Goal: Task Accomplishment & Management: Use online tool/utility

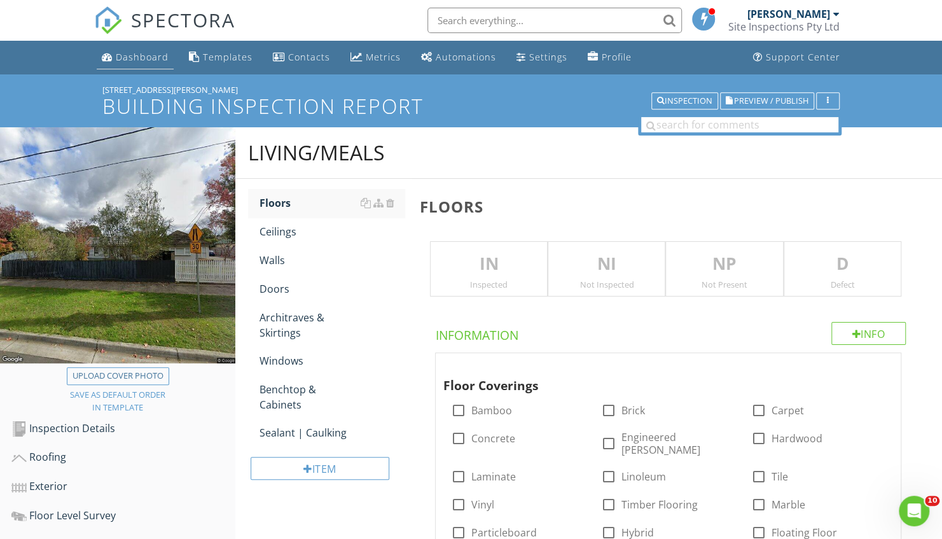
click at [118, 52] on div "Dashboard" at bounding box center [142, 57] width 53 height 12
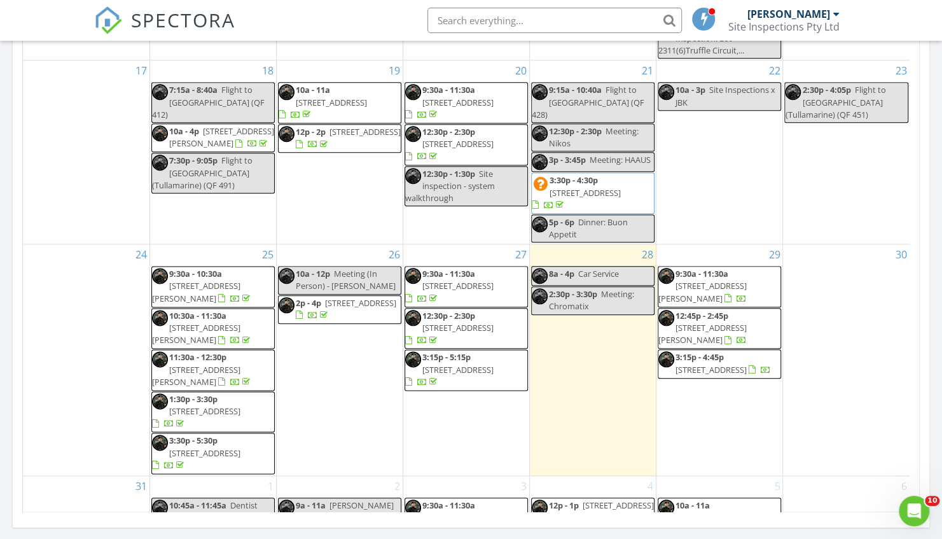
scroll to position [820, 0]
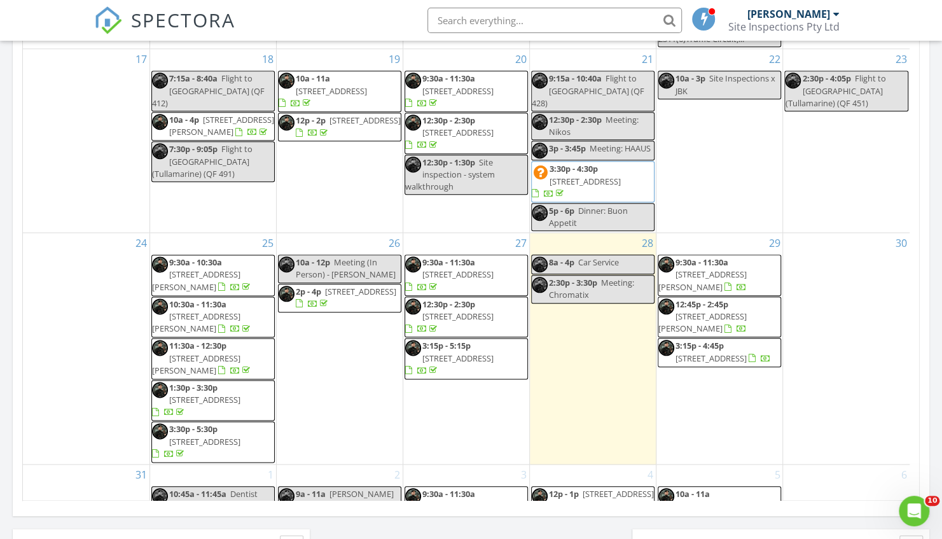
drag, startPoint x: 764, startPoint y: 149, endPoint x: 719, endPoint y: 217, distance: 82.0
click at [719, 310] on span "5 Fisheries Rd, Devon Meadows 3977" at bounding box center [702, 322] width 88 height 24
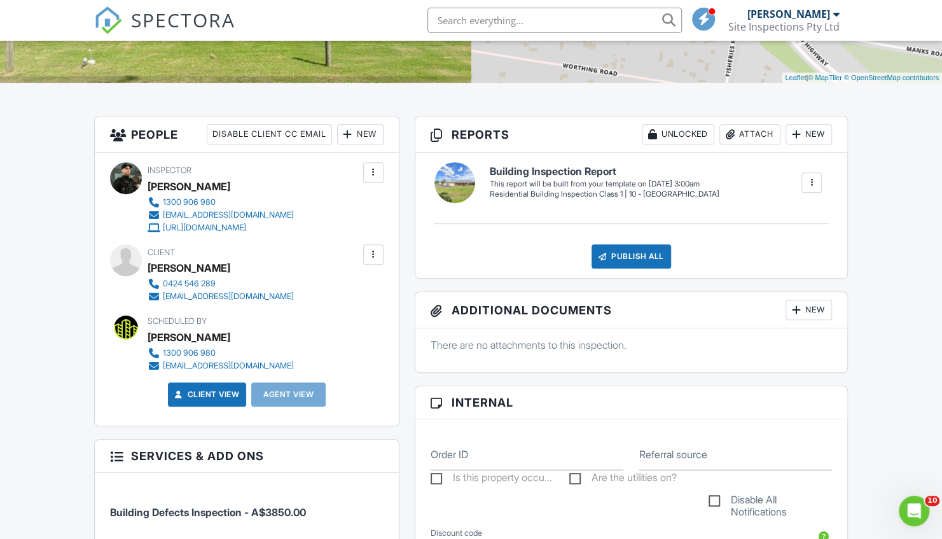
scroll to position [254, 0]
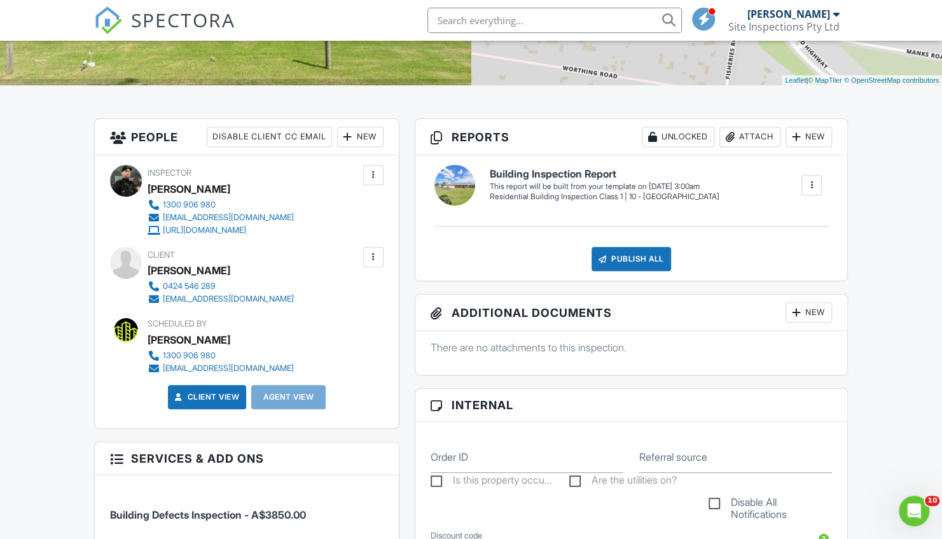
click at [805, 184] on div at bounding box center [811, 185] width 13 height 13
click at [781, 219] on div "Build Now" at bounding box center [786, 223] width 62 height 15
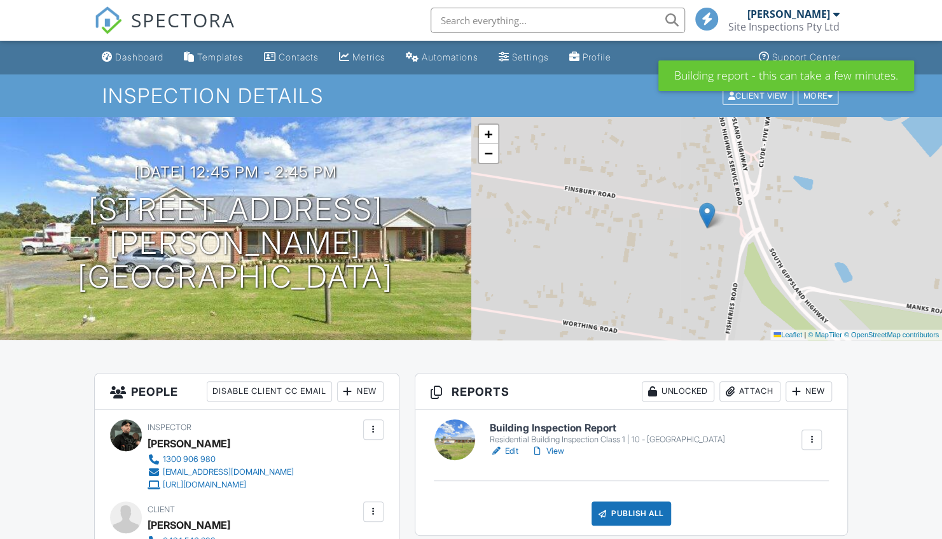
click at [502, 446] on div at bounding box center [496, 450] width 13 height 13
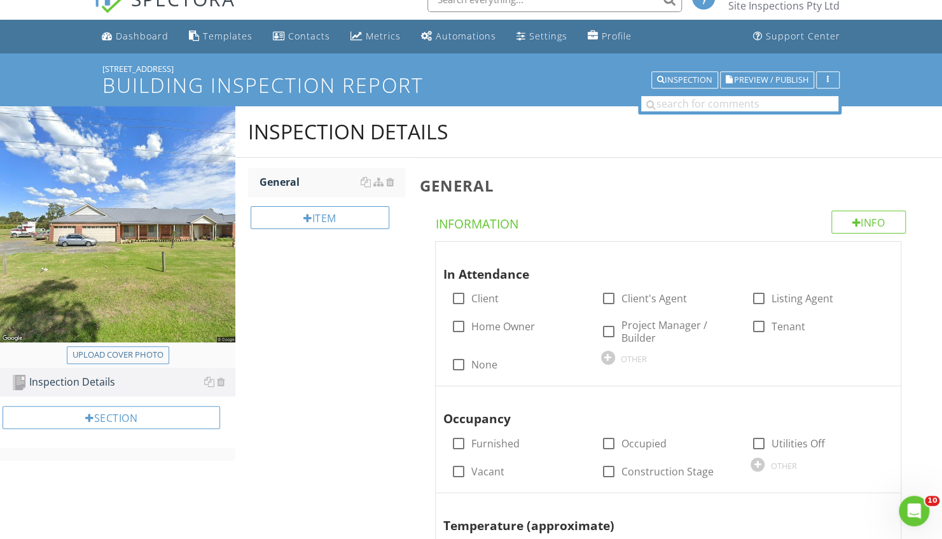
scroll to position [22, 0]
click at [139, 425] on div "Section" at bounding box center [111, 416] width 217 height 23
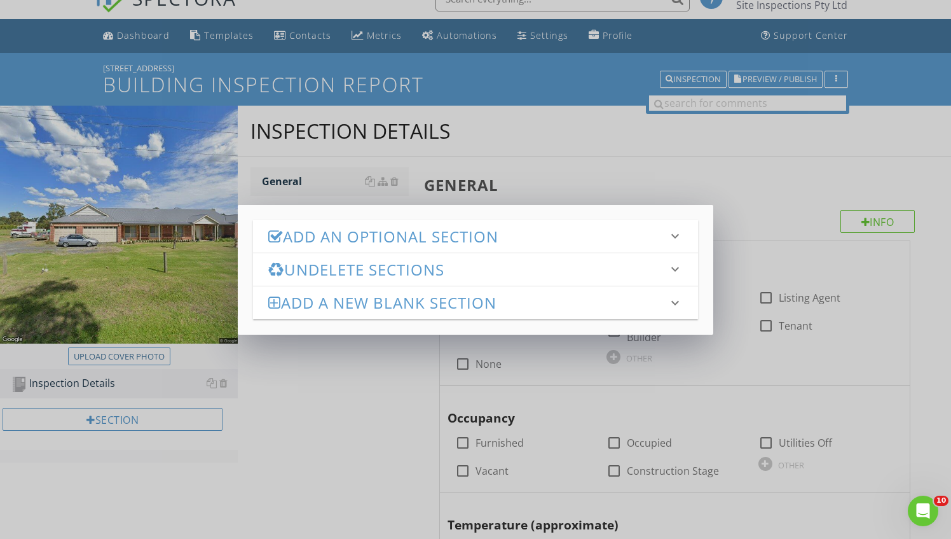
click at [321, 229] on h3 "Add an Optional Section" at bounding box center [467, 236] width 399 height 17
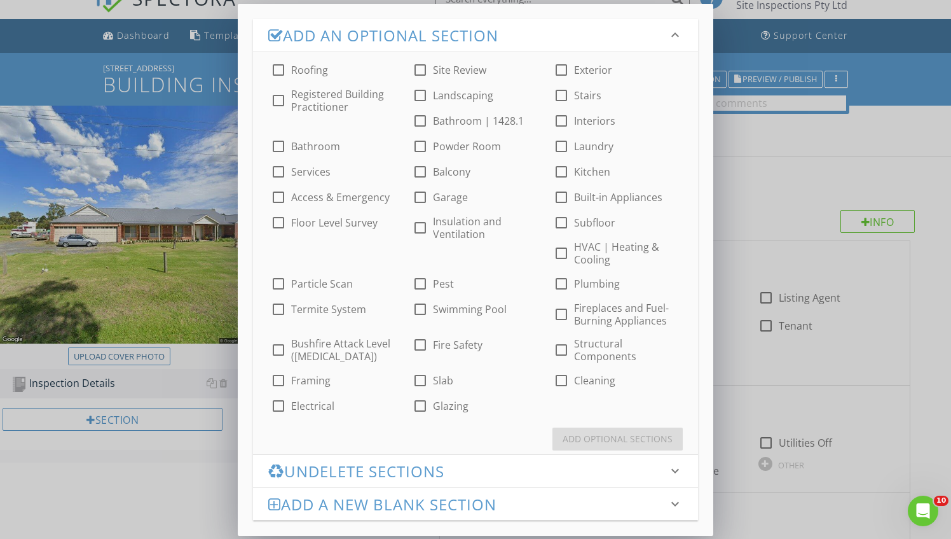
click at [273, 69] on div at bounding box center [279, 70] width 22 height 22
checkbox input "true"
click at [272, 150] on div at bounding box center [279, 146] width 22 height 22
checkbox input "true"
click at [284, 223] on div at bounding box center [279, 223] width 22 height 22
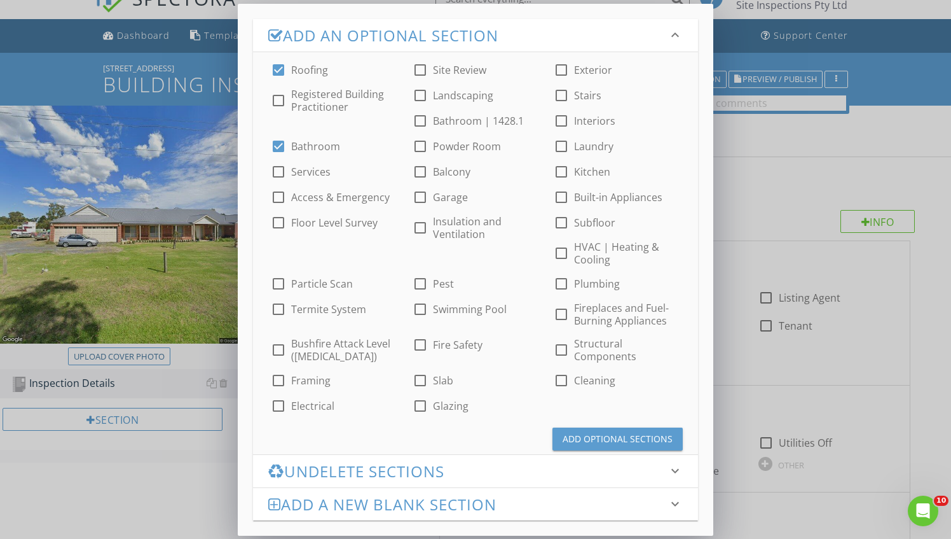
checkbox input "true"
click at [420, 142] on div at bounding box center [421, 146] width 22 height 22
checkbox input "true"
click at [420, 195] on div at bounding box center [421, 197] width 22 height 22
checkbox input "true"
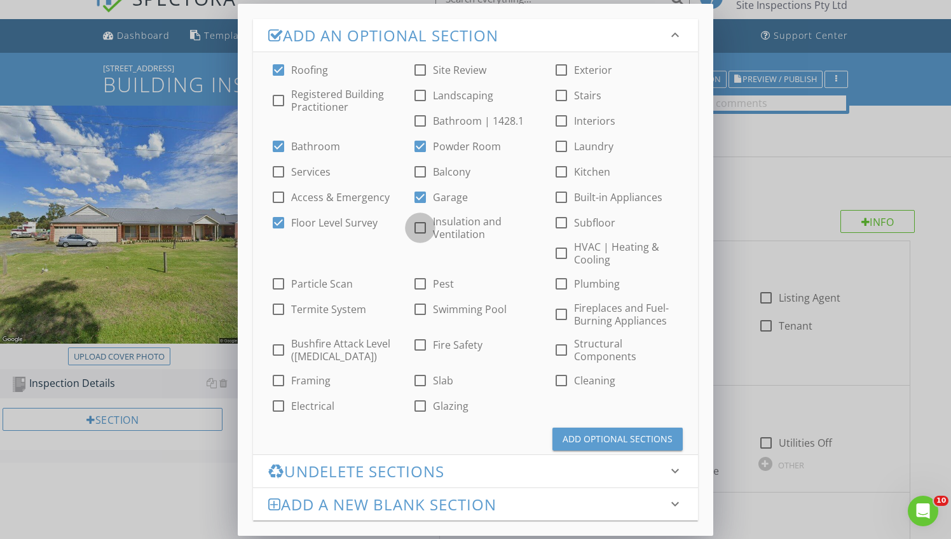
click at [420, 233] on div at bounding box center [421, 228] width 22 height 22
checkbox input "true"
click at [564, 65] on div at bounding box center [562, 70] width 22 height 22
checkbox input "true"
click at [568, 118] on div at bounding box center [562, 121] width 22 height 22
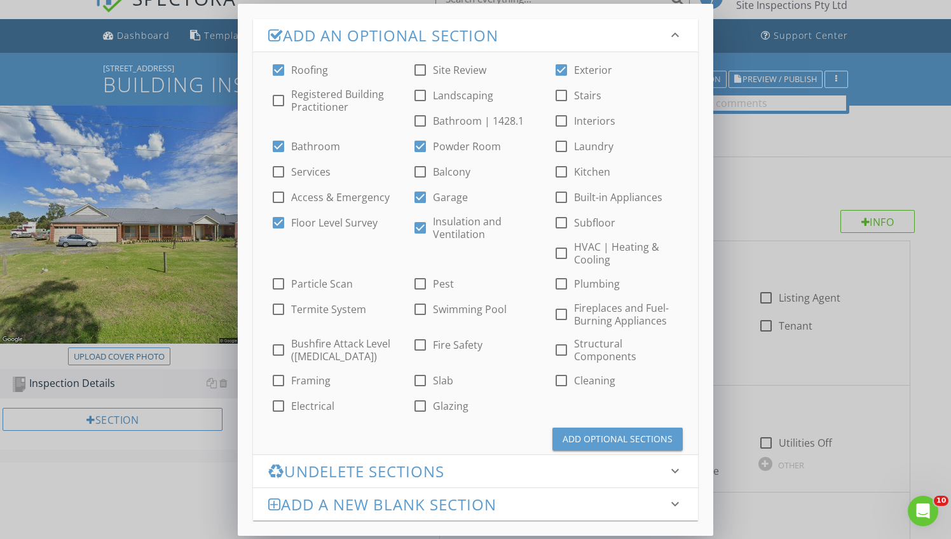
checkbox input "true"
click at [565, 149] on div at bounding box center [562, 146] width 22 height 22
checkbox input "true"
click at [565, 174] on div at bounding box center [562, 172] width 22 height 22
checkbox input "true"
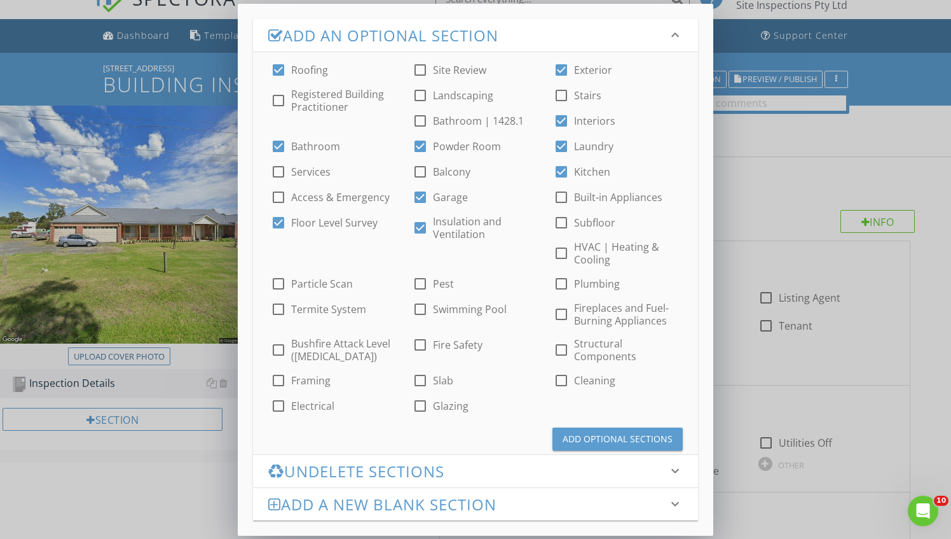
click at [561, 241] on div "check_box_outline_blank HVAC | Heating & Cooling" at bounding box center [617, 252] width 127 height 25
click at [561, 253] on div at bounding box center [562, 253] width 22 height 22
checkbox input "true"
click at [595, 436] on div "Add Optional Sections" at bounding box center [618, 438] width 110 height 13
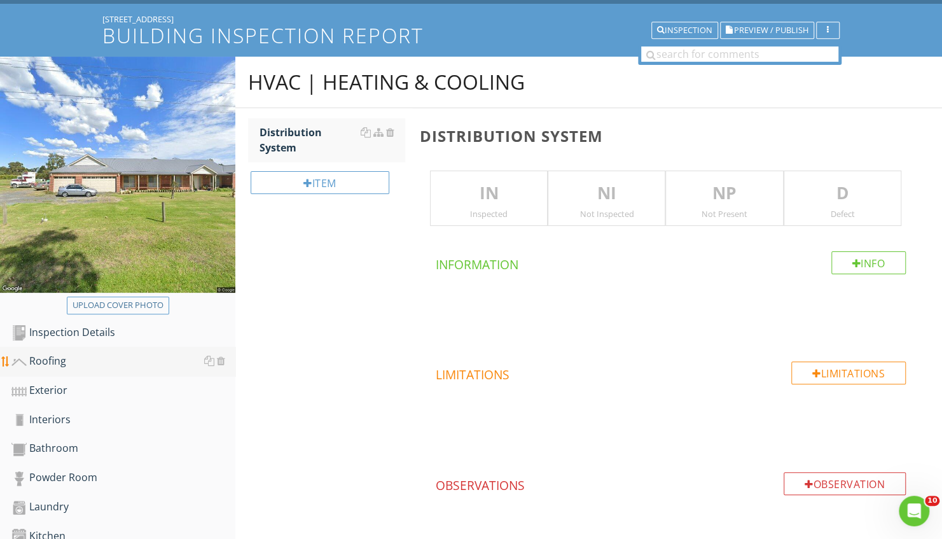
scroll to position [108, 0]
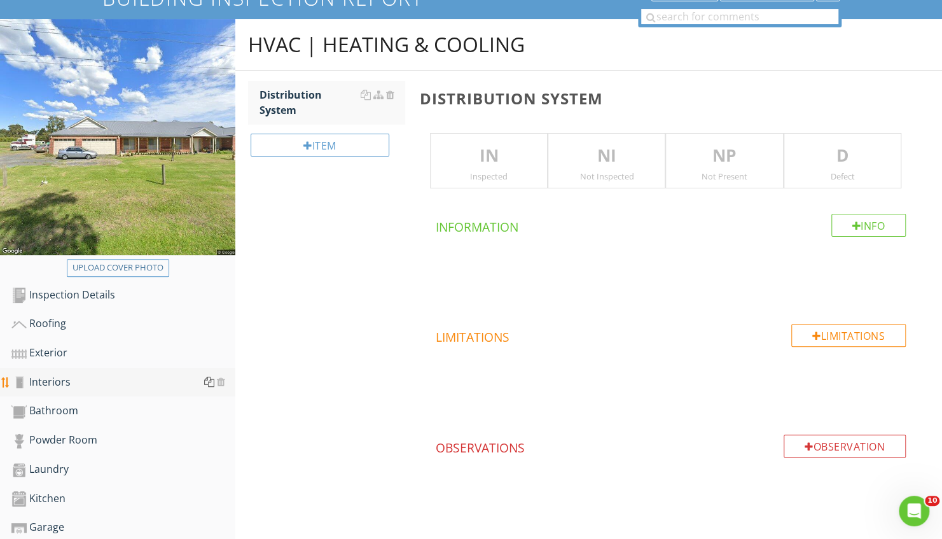
click at [211, 382] on div at bounding box center [209, 381] width 10 height 10
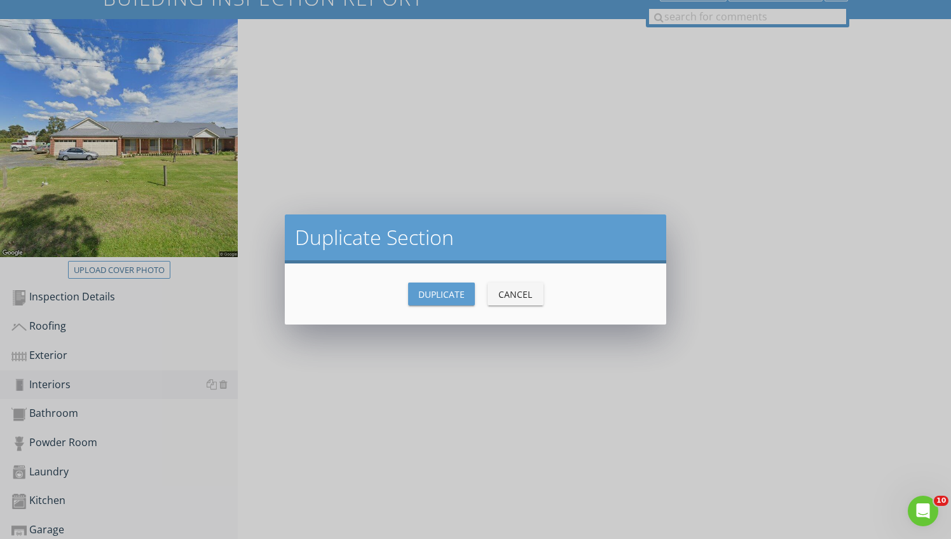
click at [440, 343] on div "Duplicate Section Duplicate Cancel" at bounding box center [475, 269] width 951 height 539
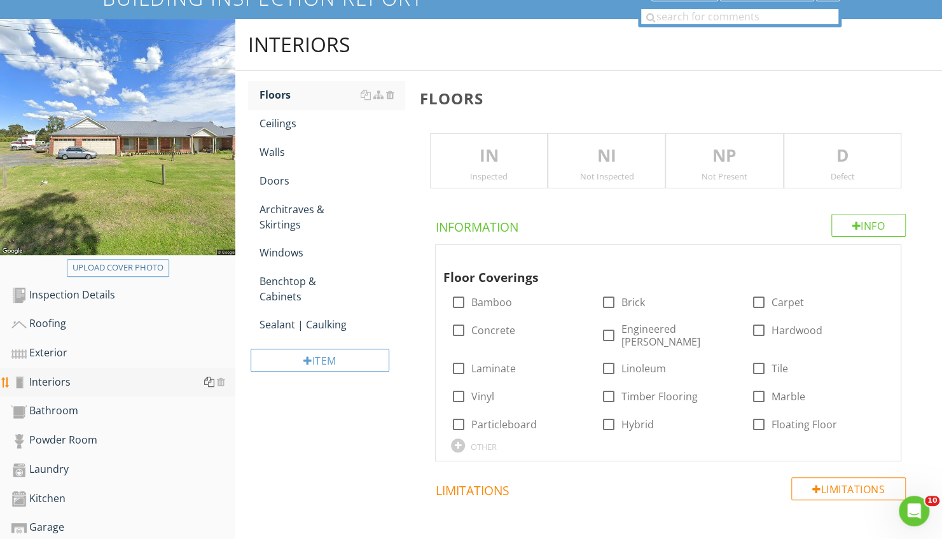
click at [209, 380] on div at bounding box center [209, 381] width 10 height 10
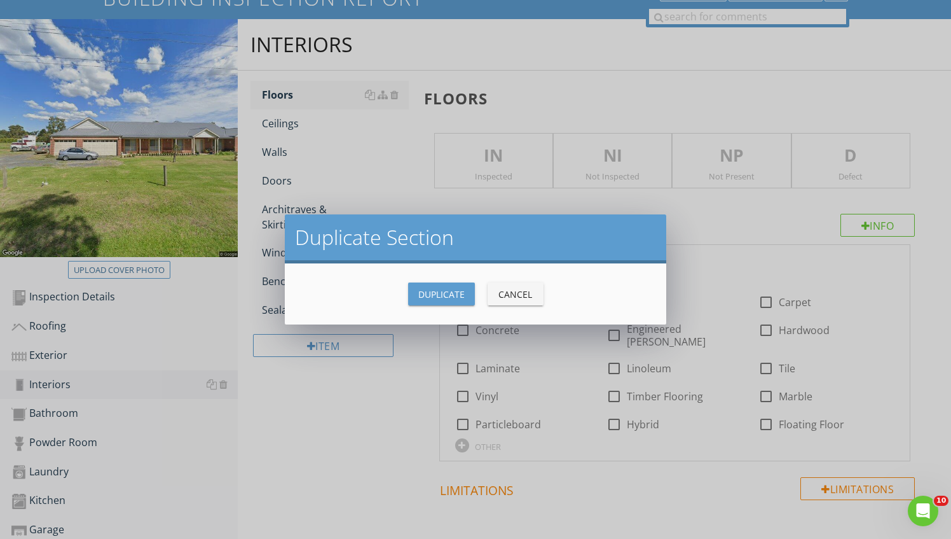
click at [435, 289] on div "Duplicate" at bounding box center [441, 293] width 46 height 13
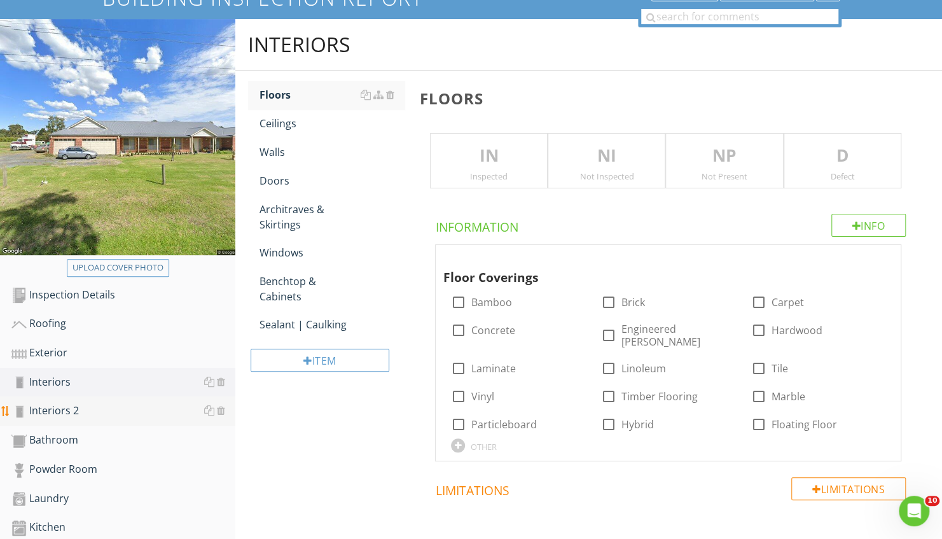
click at [211, 417] on div at bounding box center [214, 410] width 21 height 15
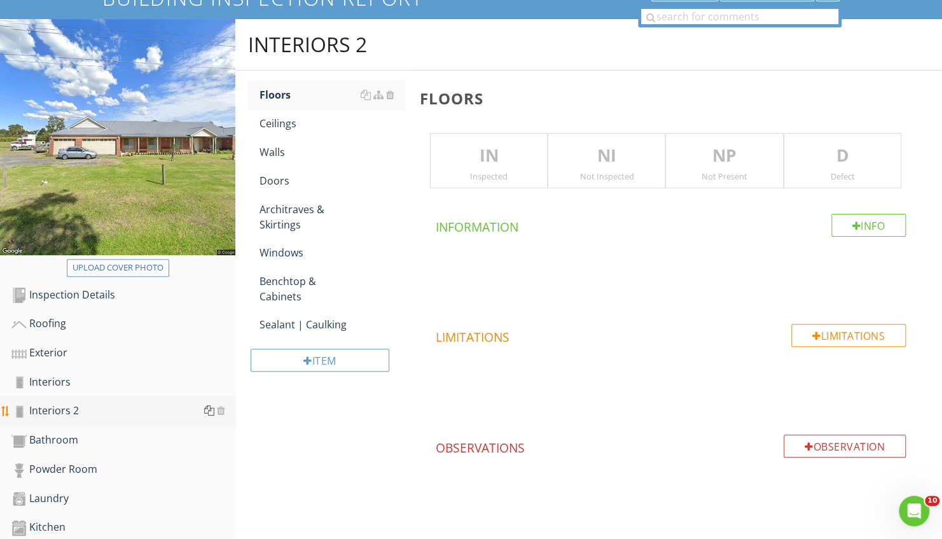
click at [207, 406] on div at bounding box center [209, 410] width 10 height 10
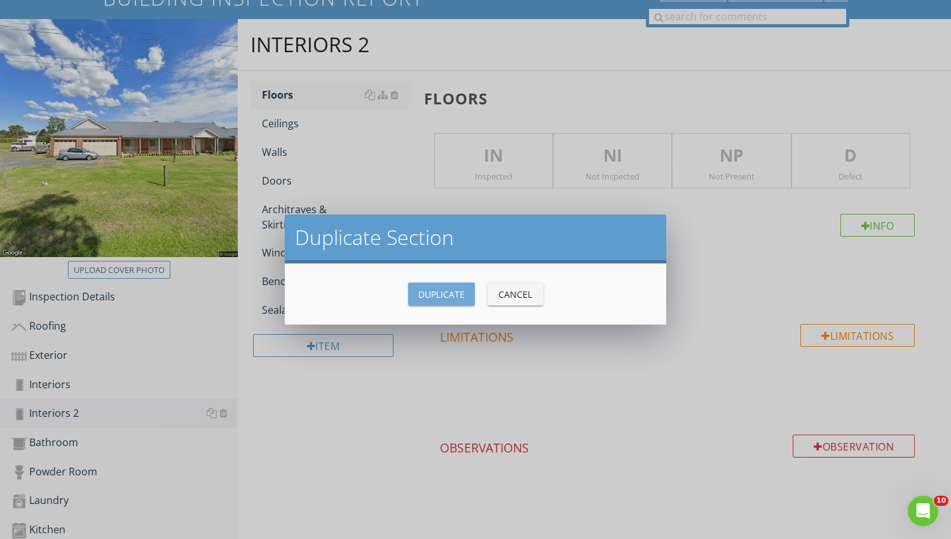
click at [427, 291] on div "Duplicate" at bounding box center [441, 293] width 46 height 13
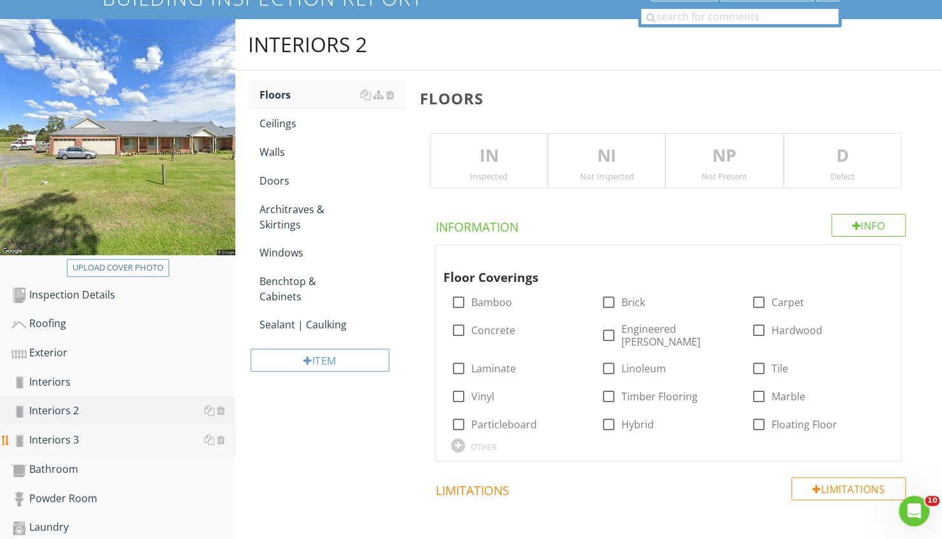
click at [203, 443] on div "Interiors 3" at bounding box center [123, 440] width 224 height 17
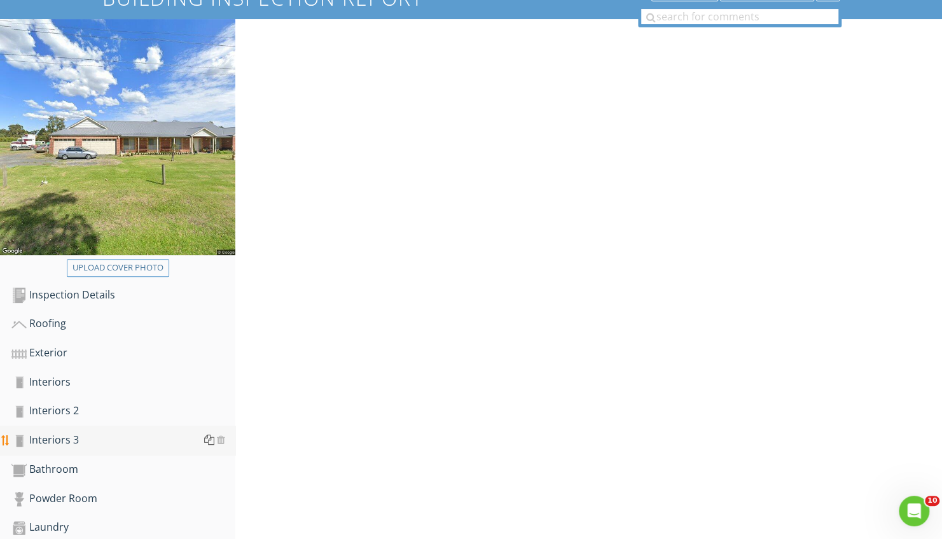
click at [210, 441] on div at bounding box center [209, 439] width 10 height 10
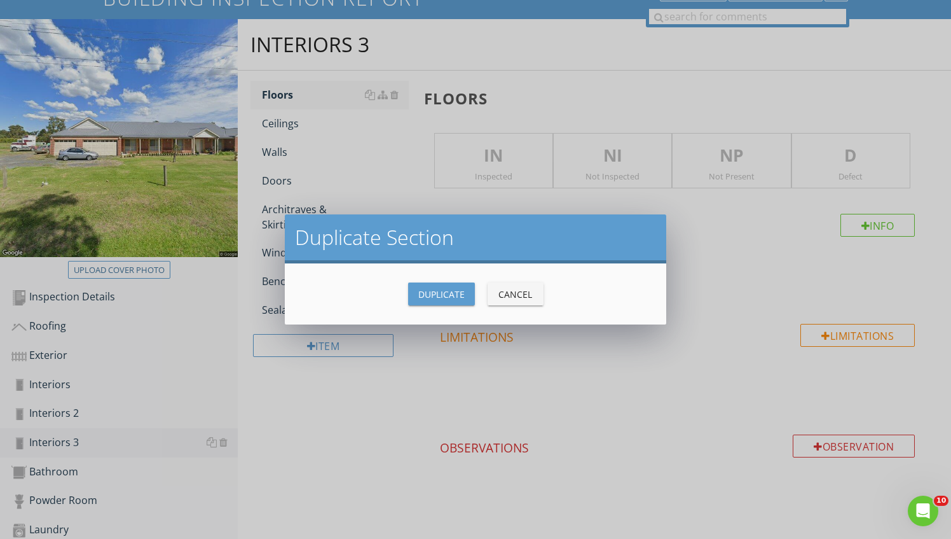
click at [431, 293] on div "Duplicate" at bounding box center [441, 293] width 46 height 13
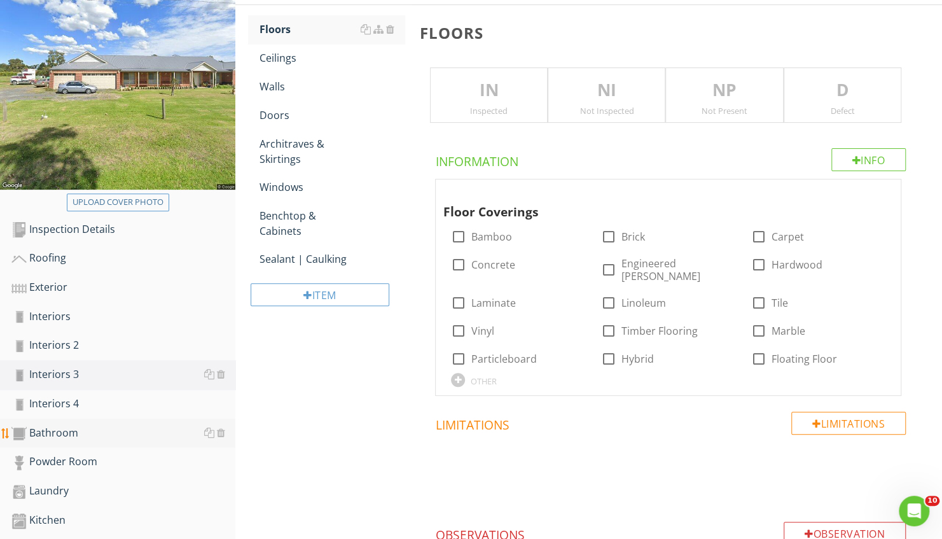
scroll to position [174, 0]
click at [207, 403] on div at bounding box center [209, 402] width 10 height 10
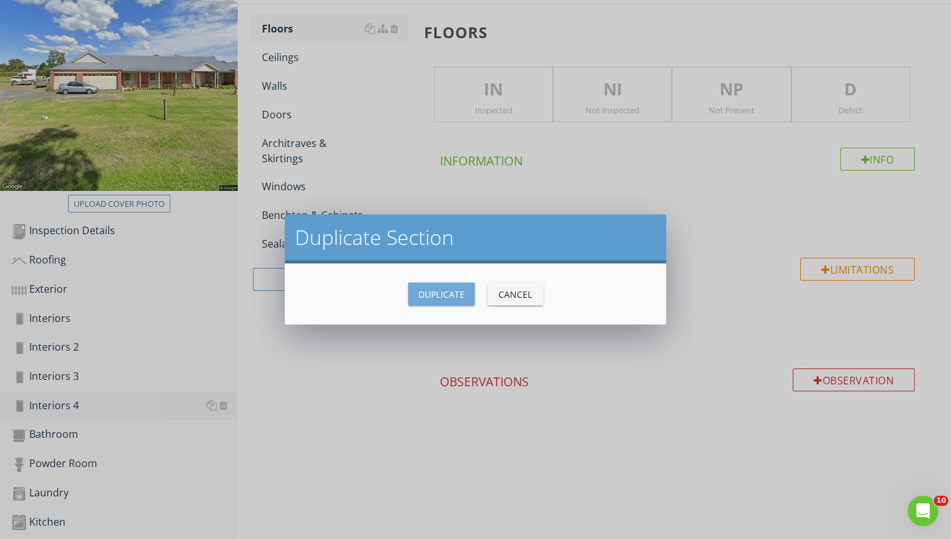
click at [436, 293] on div "Duplicate" at bounding box center [441, 293] width 46 height 13
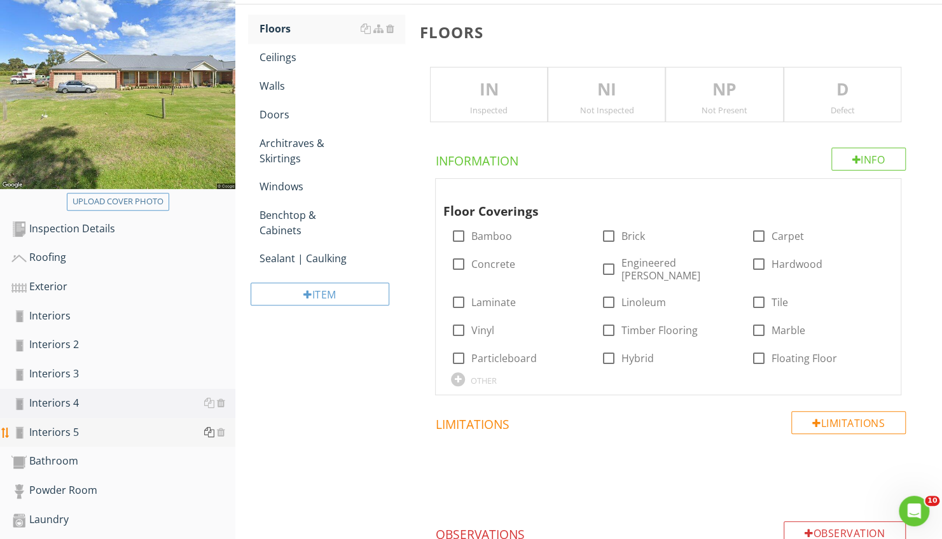
click at [208, 432] on div at bounding box center [209, 432] width 10 height 10
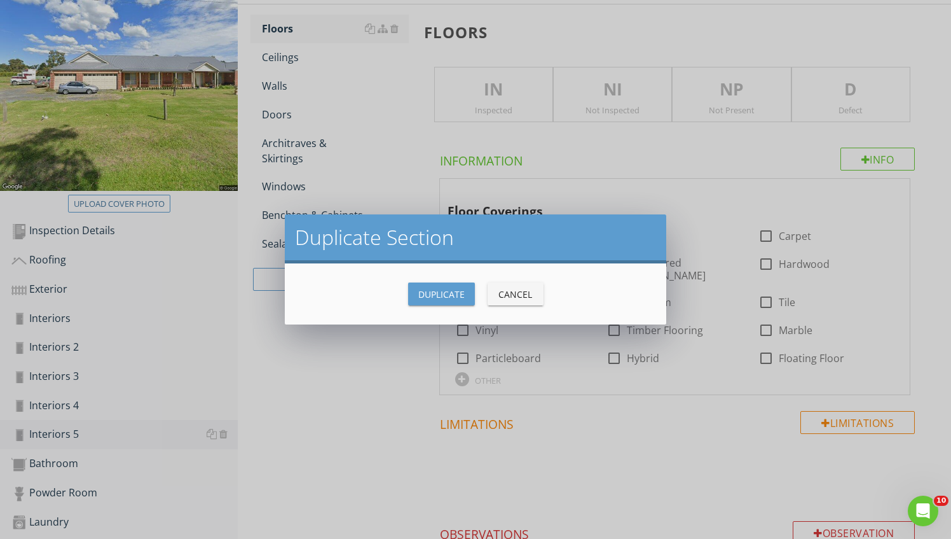
click at [450, 296] on div "Duplicate" at bounding box center [441, 293] width 46 height 13
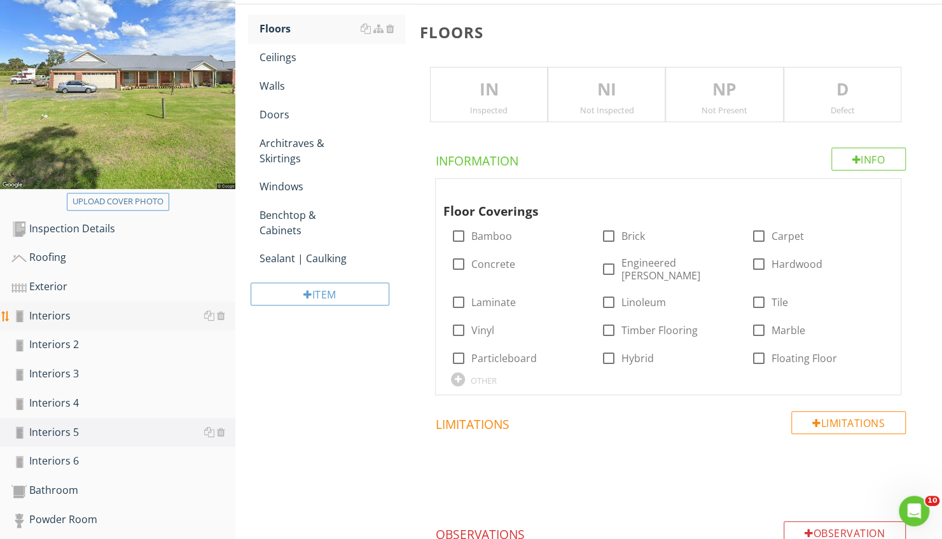
click at [38, 320] on div "Interiors" at bounding box center [123, 316] width 224 height 17
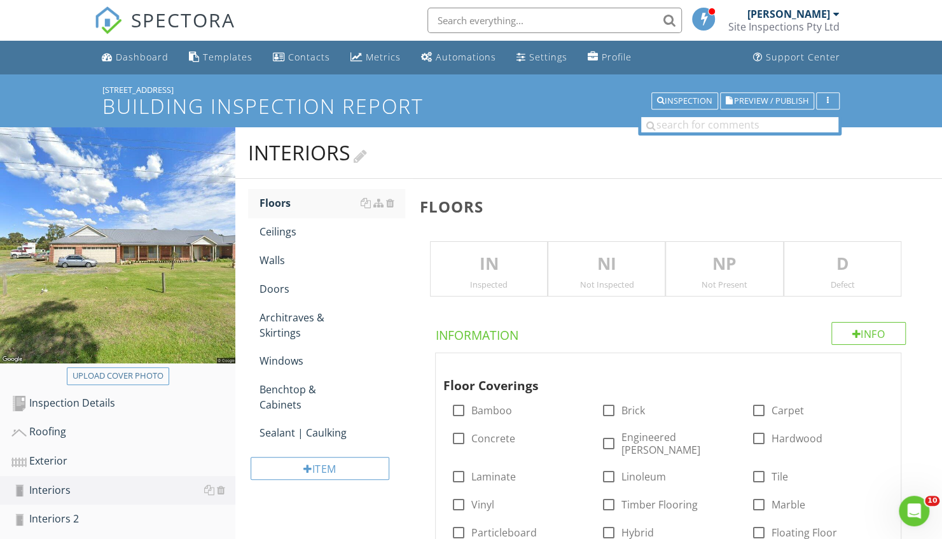
click at [310, 143] on div "Interiors" at bounding box center [307, 152] width 119 height 25
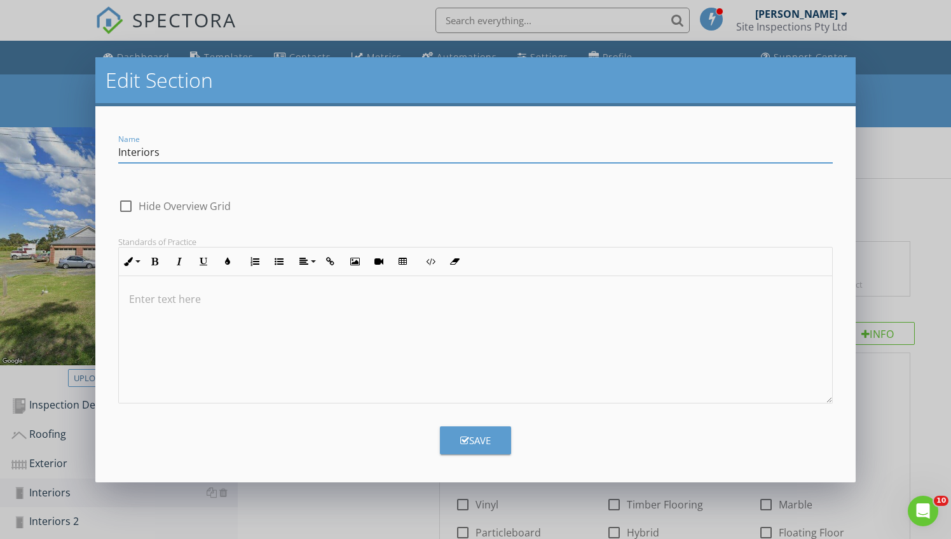
drag, startPoint x: 230, startPoint y: 162, endPoint x: 24, endPoint y: 160, distance: 206.0
click at [24, 160] on div "Edit Section Name Interiors check_box_outline_blank Hide Overview Grid Standard…" at bounding box center [475, 269] width 951 height 539
type input "Entry"
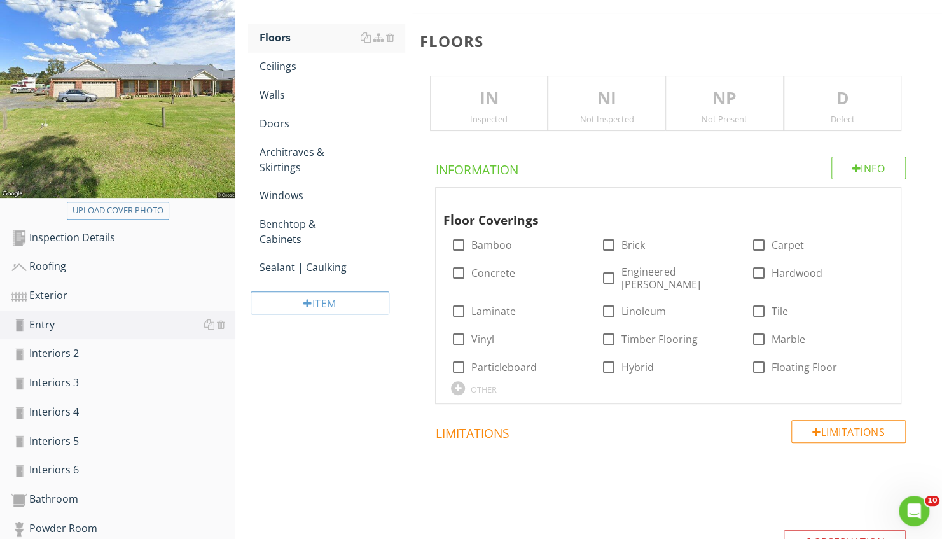
scroll to position [169, 0]
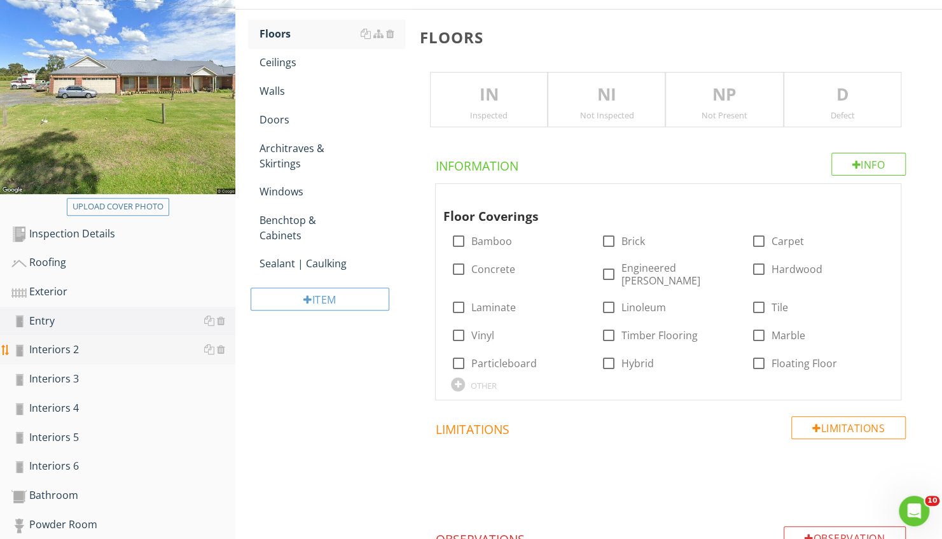
click at [74, 353] on div "Interiors 2" at bounding box center [123, 349] width 224 height 17
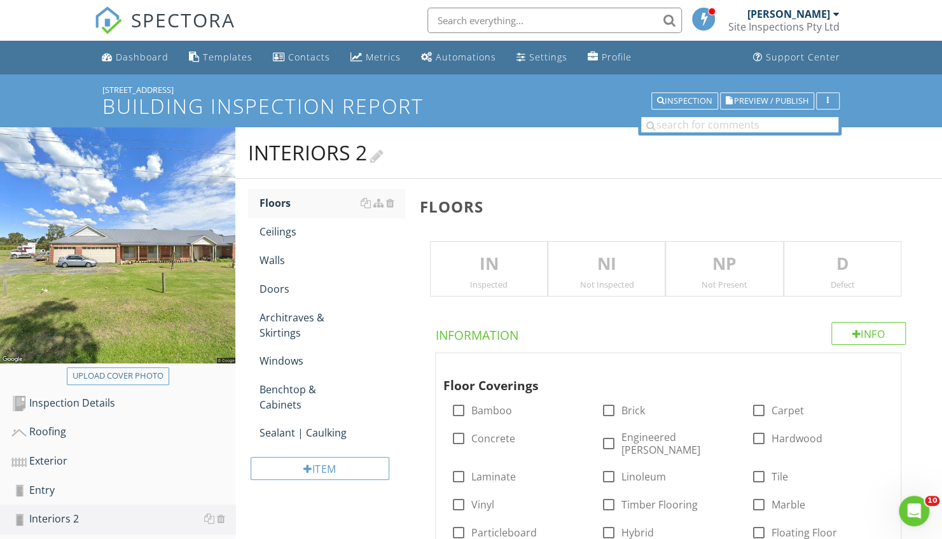
click at [296, 150] on div "Interiors 2" at bounding box center [315, 152] width 135 height 25
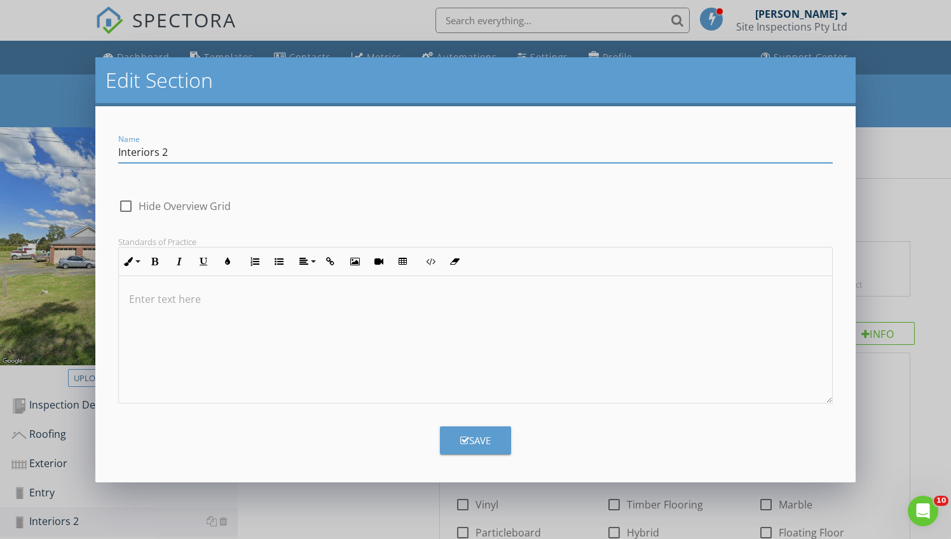
drag, startPoint x: 205, startPoint y: 153, endPoint x: 87, endPoint y: 153, distance: 117.6
click at [87, 153] on div "Edit Section Name Interiors 2 check_box_outline_blank Hide Overview Grid Standa…" at bounding box center [475, 269] width 951 height 539
type input "Living"
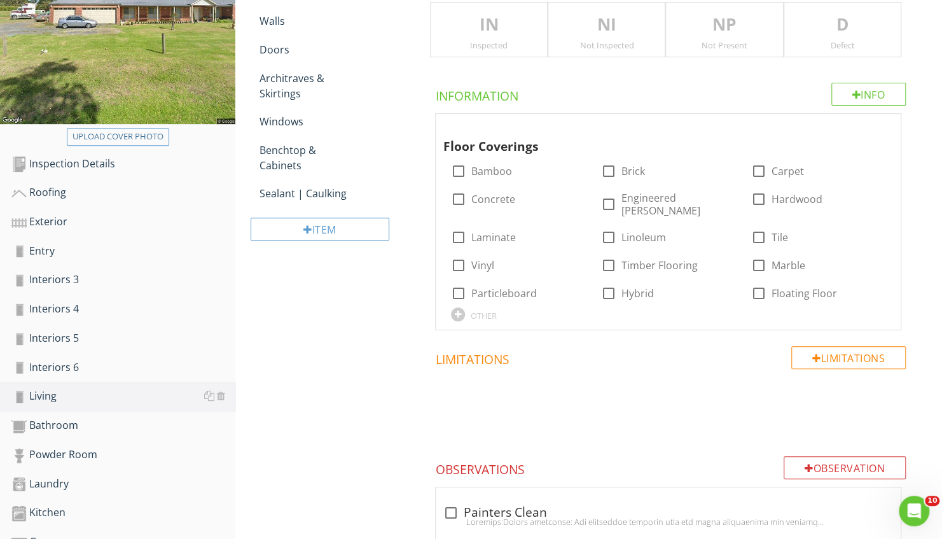
scroll to position [240, 0]
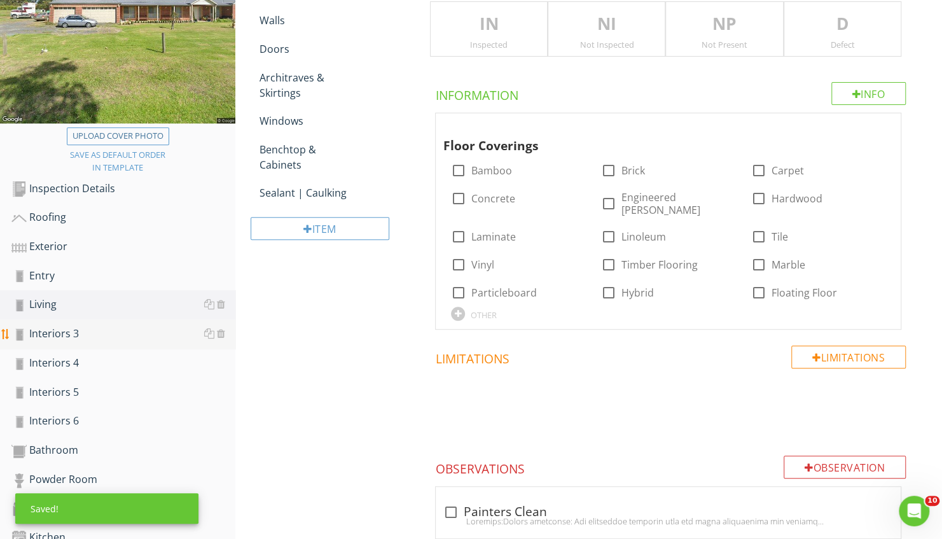
click at [66, 333] on div "Interiors 3" at bounding box center [123, 334] width 224 height 17
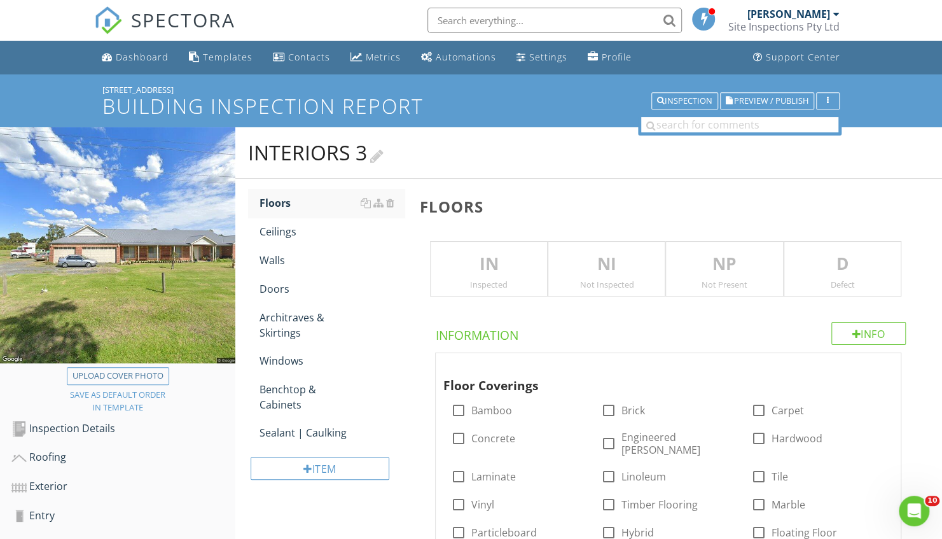
click at [325, 140] on div "Interiors 3" at bounding box center [315, 152] width 135 height 25
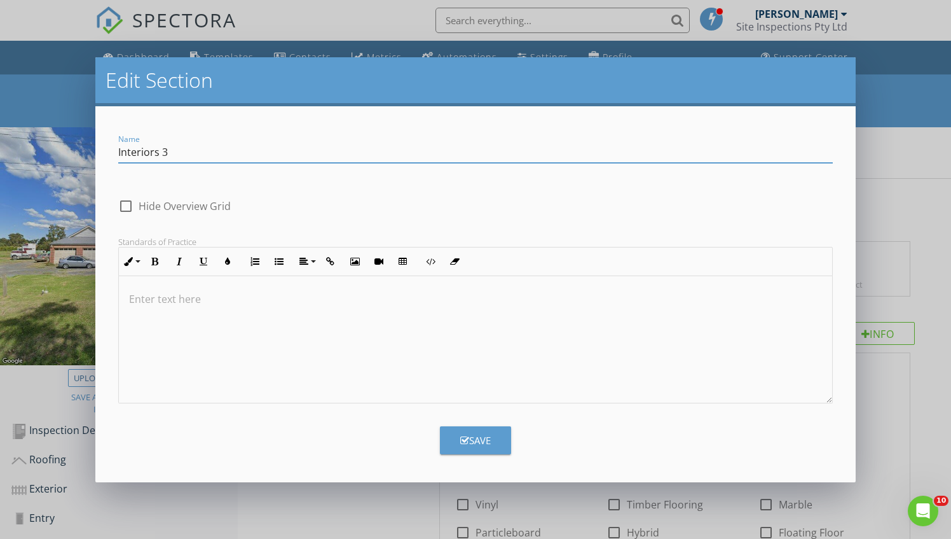
drag, startPoint x: 235, startPoint y: 148, endPoint x: 53, endPoint y: 156, distance: 182.0
click at [53, 156] on div "Edit Section Name Interiors 3 check_box_outline_blank Hide Overview Grid Standa…" at bounding box center [475, 269] width 951 height 539
type input "Master Bedroom"
click at [460, 433] on div "Save" at bounding box center [475, 440] width 31 height 15
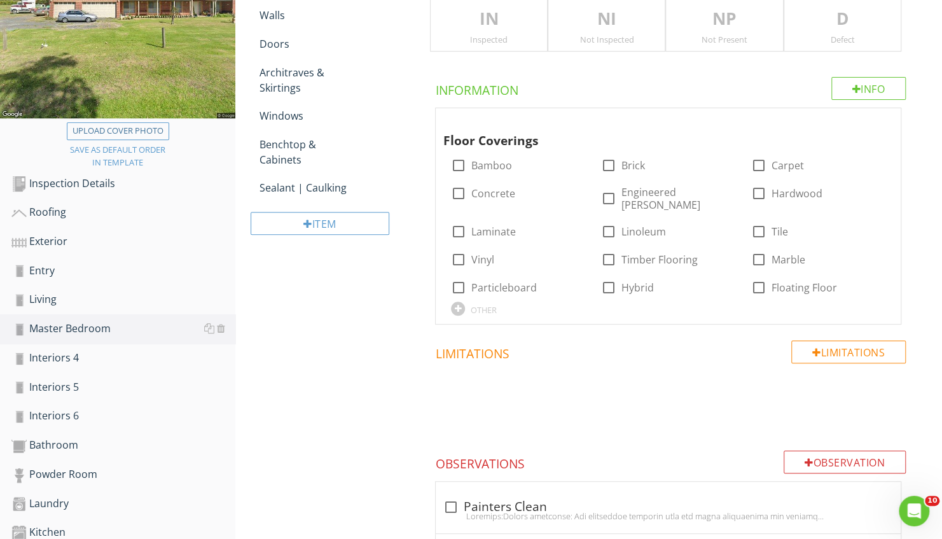
scroll to position [245, 0]
click at [116, 359] on div "Interiors 4" at bounding box center [123, 357] width 224 height 17
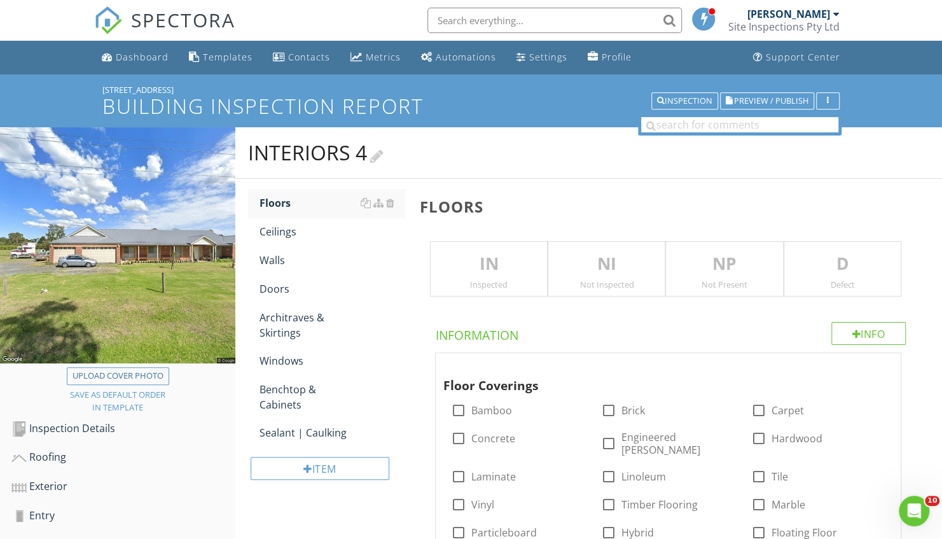
click at [327, 151] on div "Interiors 4" at bounding box center [315, 152] width 135 height 25
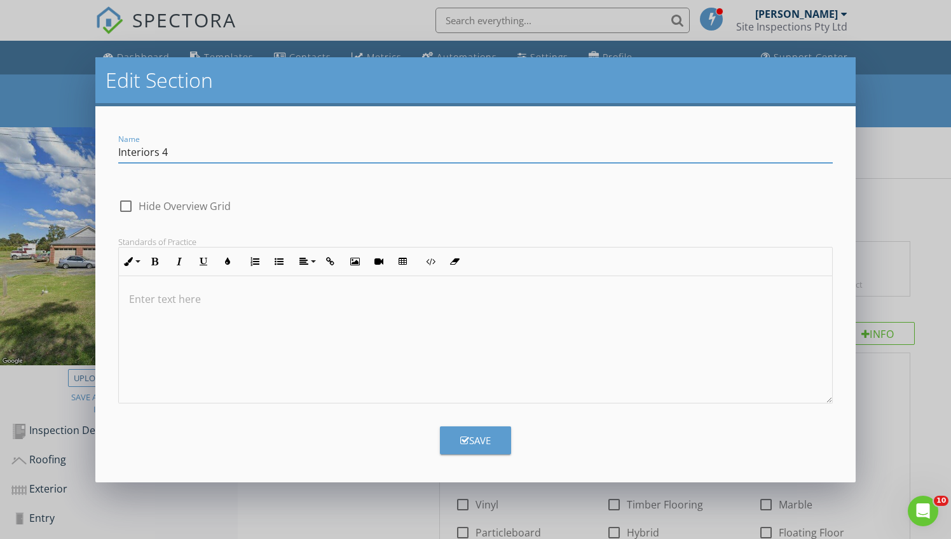
drag, startPoint x: 310, startPoint y: 151, endPoint x: 57, endPoint y: 137, distance: 253.5
click at [57, 137] on div "Edit Section Name Interiors 4 check_box_outline_blank Hide Overview Grid Standa…" at bounding box center [475, 269] width 951 height 539
type input "Bed 2"
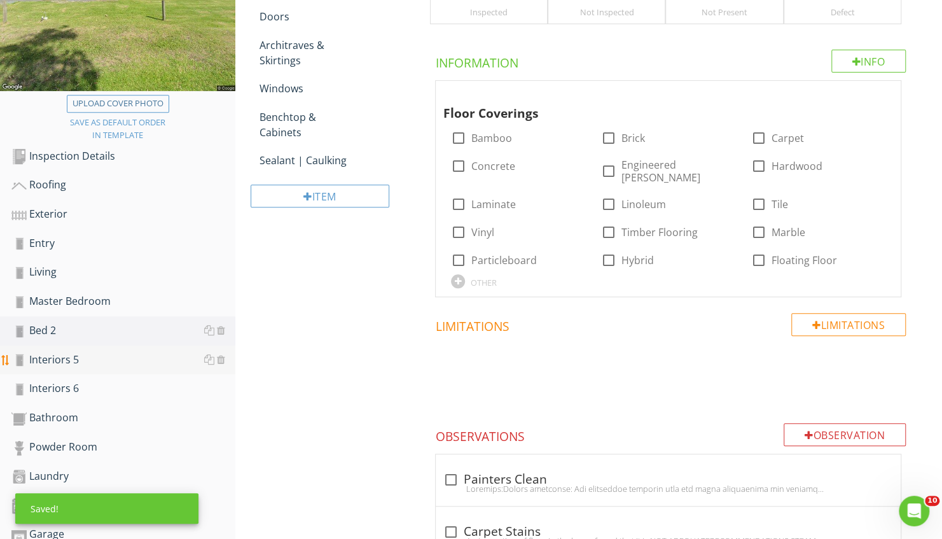
scroll to position [275, 0]
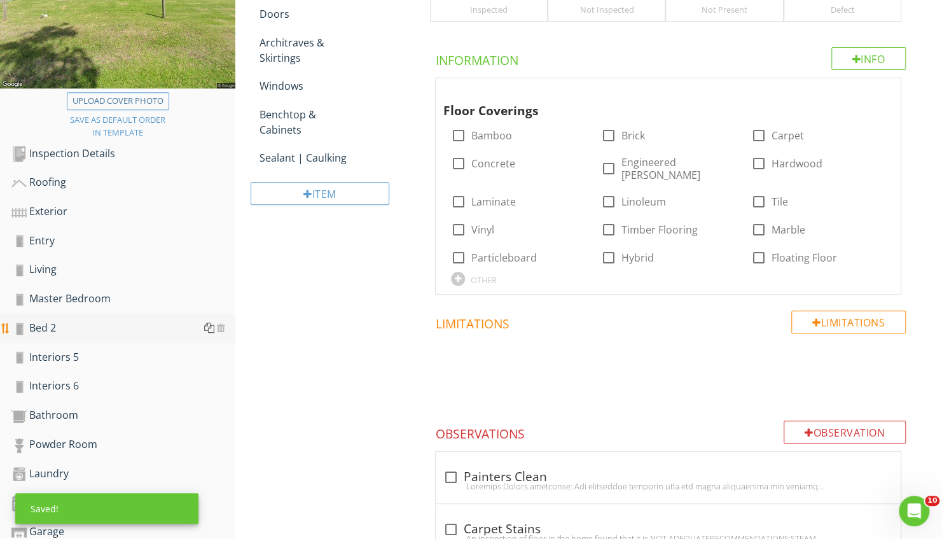
click at [209, 329] on div at bounding box center [209, 327] width 10 height 10
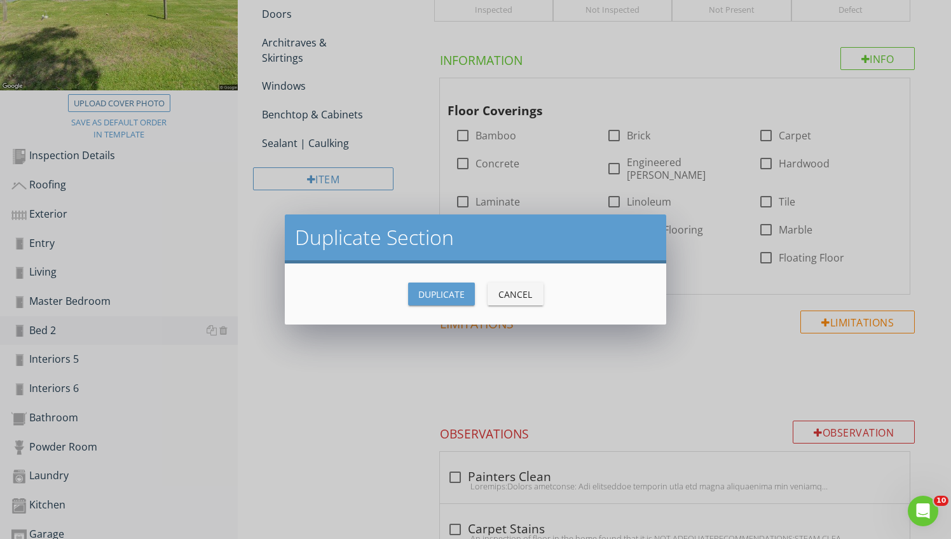
click at [446, 301] on button "Duplicate" at bounding box center [441, 293] width 67 height 23
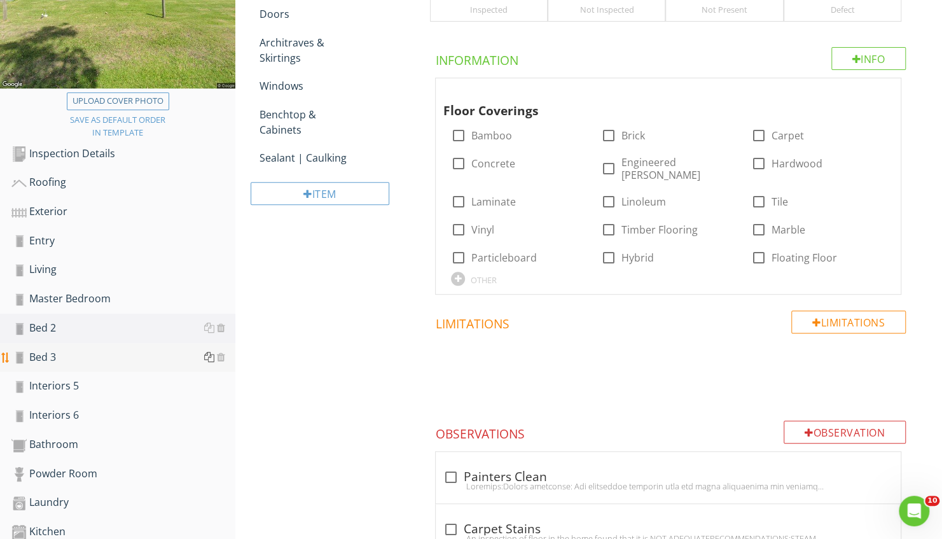
click at [207, 357] on div at bounding box center [209, 357] width 10 height 10
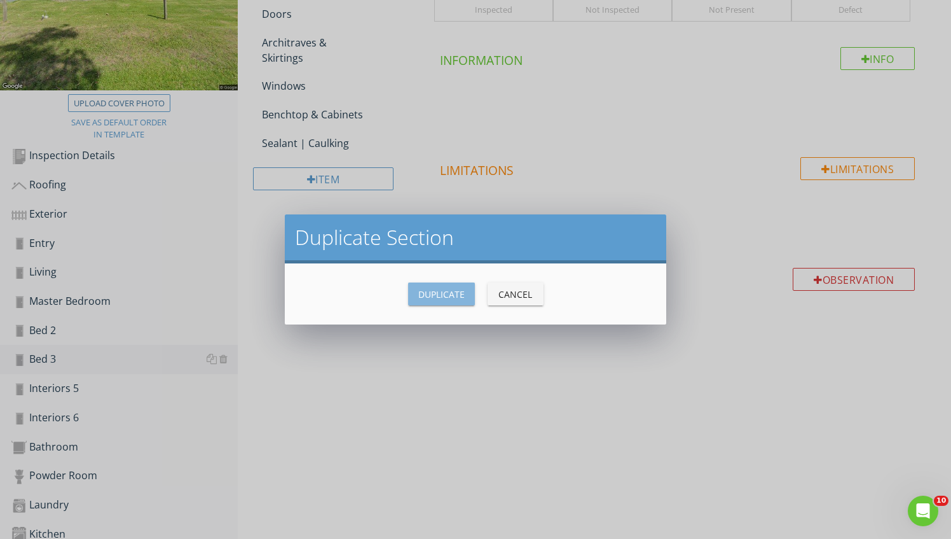
click at [451, 291] on div "Duplicate" at bounding box center [441, 293] width 46 height 13
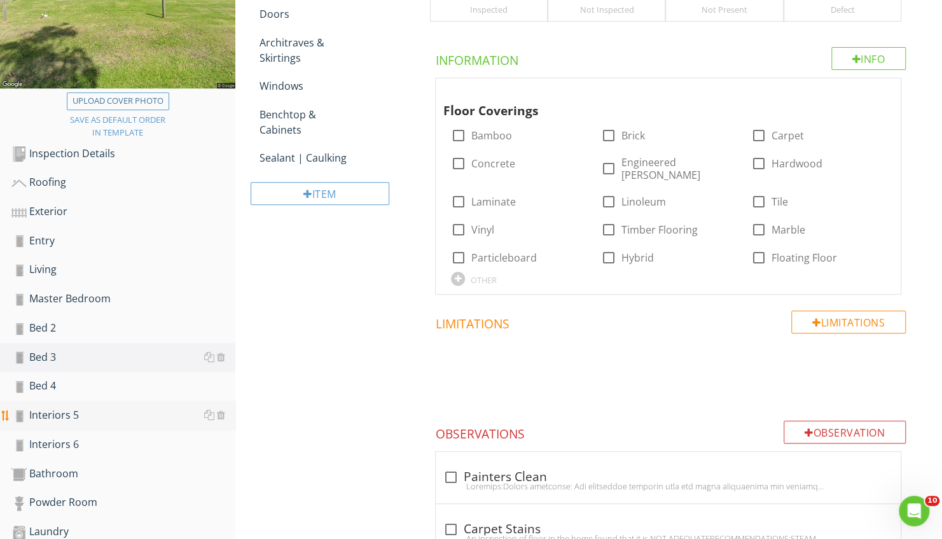
click at [83, 422] on div "Interiors 5" at bounding box center [123, 415] width 224 height 17
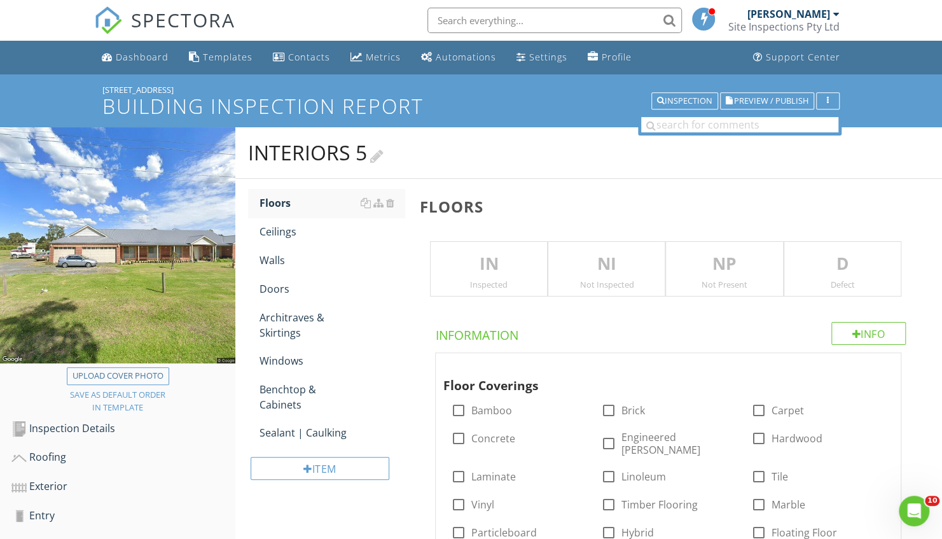
click at [327, 151] on div "Interiors 5" at bounding box center [315, 152] width 135 height 25
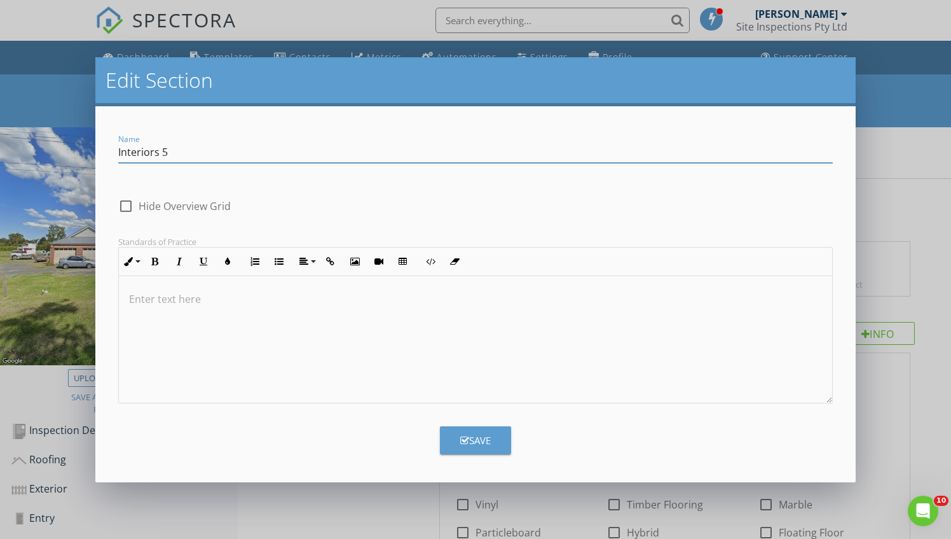
drag, startPoint x: 308, startPoint y: 148, endPoint x: 60, endPoint y: 166, distance: 248.0
click at [60, 166] on div "Edit Section Name Interiors 5 check_box_outline_blank Hide Overview Grid Standa…" at bounding box center [475, 269] width 951 height 539
type input "Hallway"
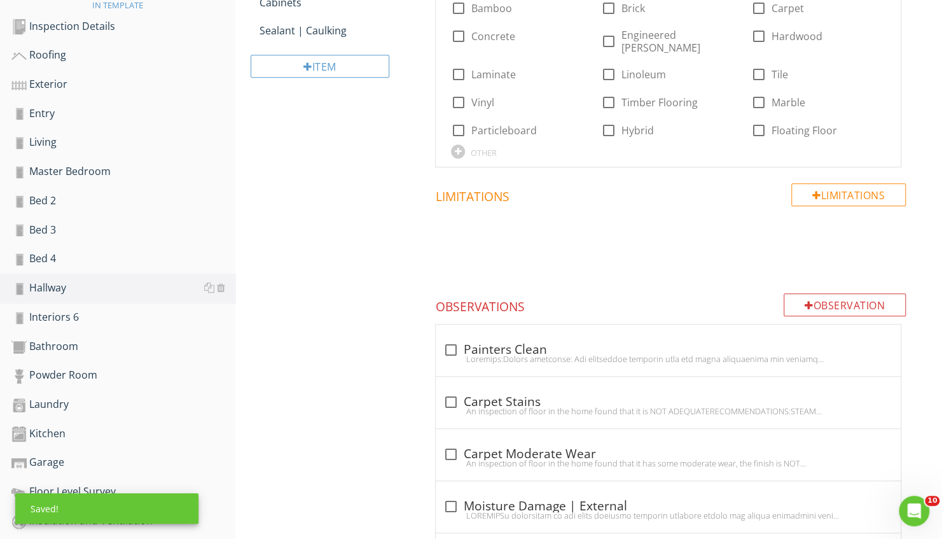
scroll to position [405, 0]
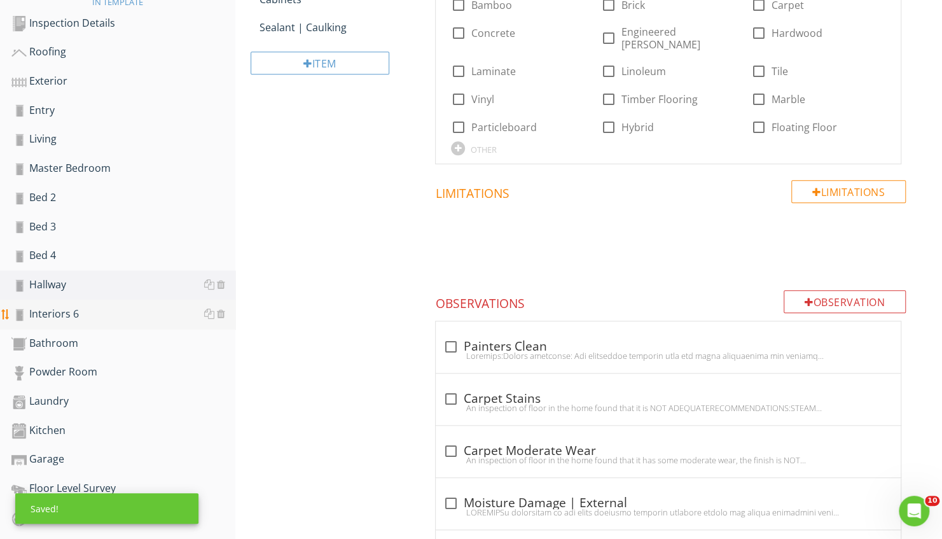
click at [85, 312] on div "Interiors 6" at bounding box center [123, 314] width 224 height 17
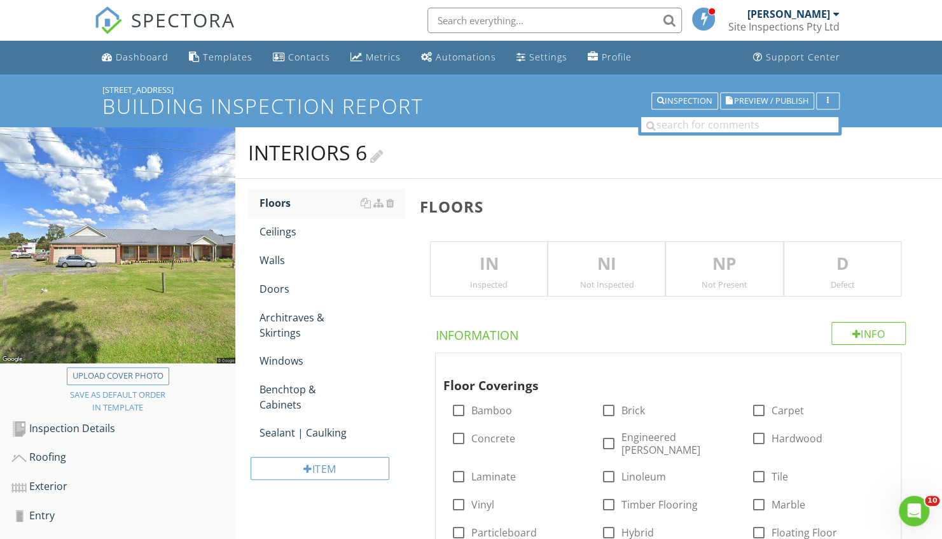
click at [317, 153] on div "Interiors 6" at bounding box center [315, 152] width 135 height 25
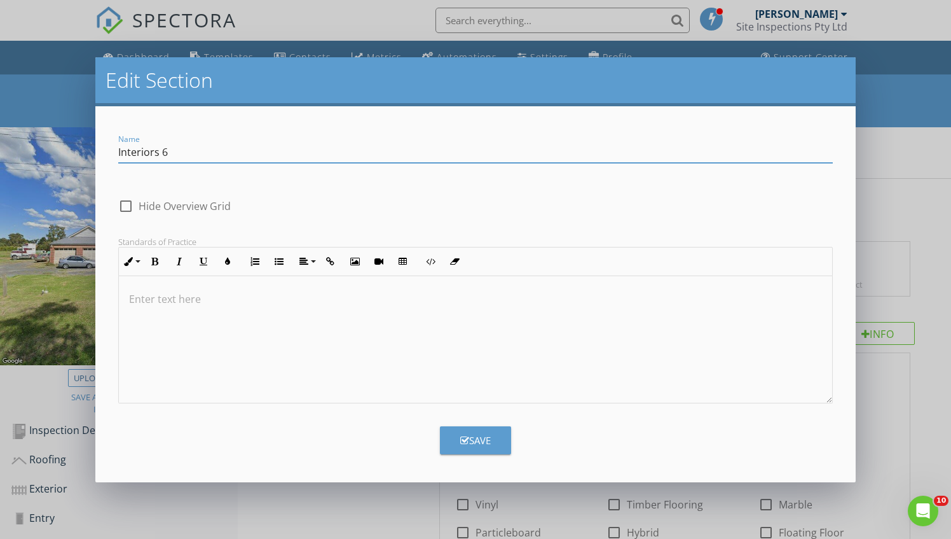
drag, startPoint x: 237, startPoint y: 149, endPoint x: 63, endPoint y: 153, distance: 173.6
click at [63, 153] on div "Edit Section Name Interiors 6 check_box_outline_blank Hide Overview Grid Standa…" at bounding box center [475, 269] width 951 height 539
type input "Family/Dining"
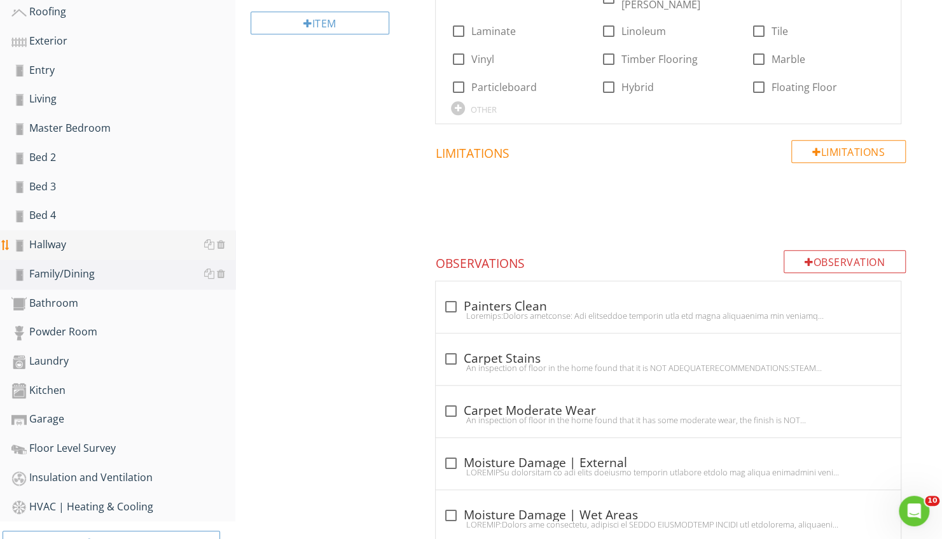
scroll to position [530, 0]
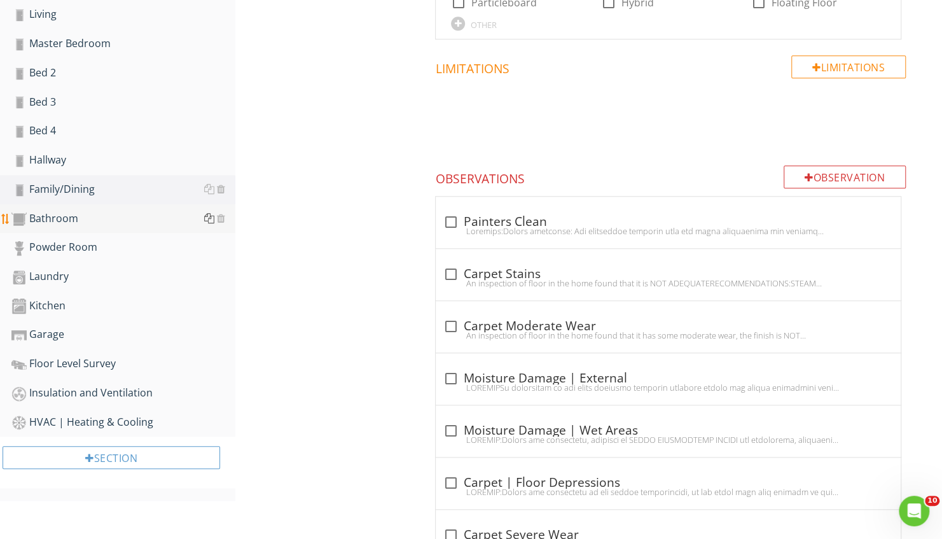
click at [209, 215] on div at bounding box center [209, 218] width 10 height 10
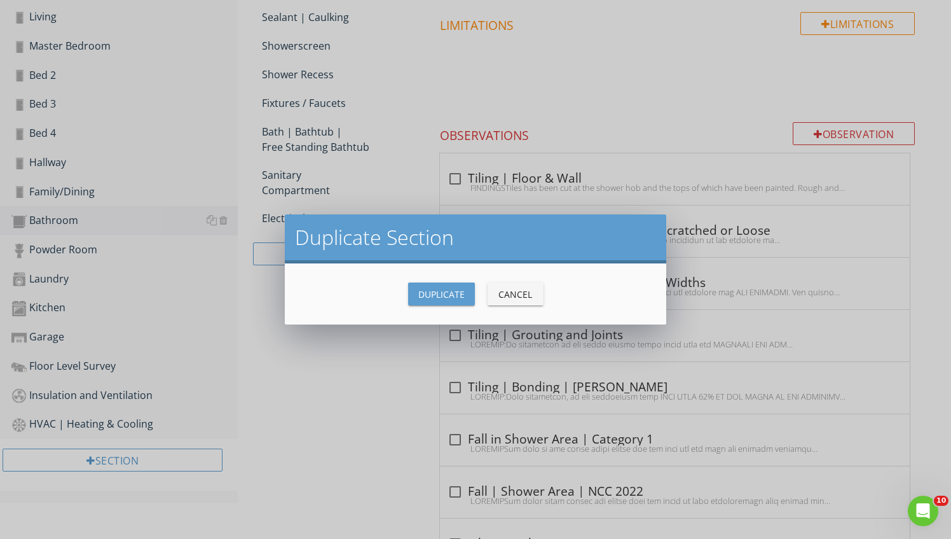
click at [415, 289] on button "Duplicate" at bounding box center [441, 293] width 67 height 23
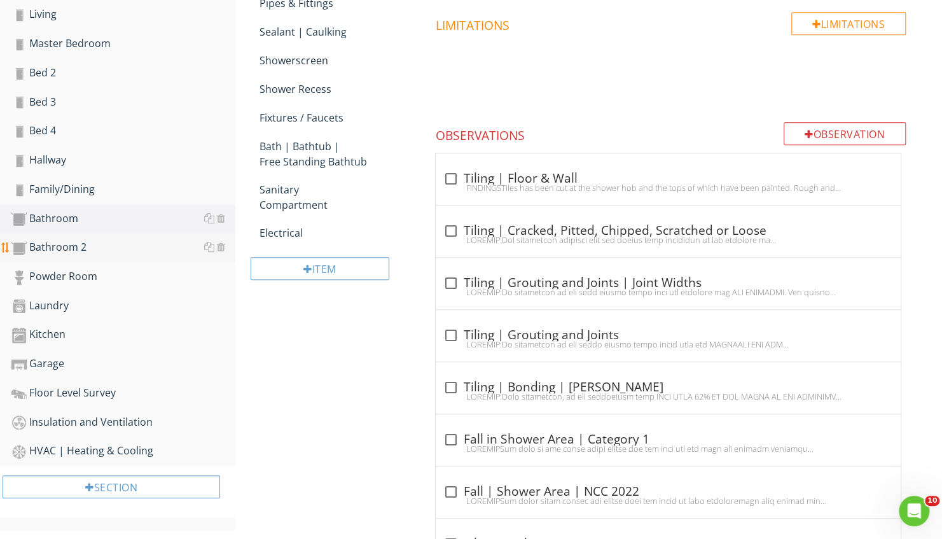
click at [100, 247] on div "Bathroom 2" at bounding box center [123, 247] width 224 height 17
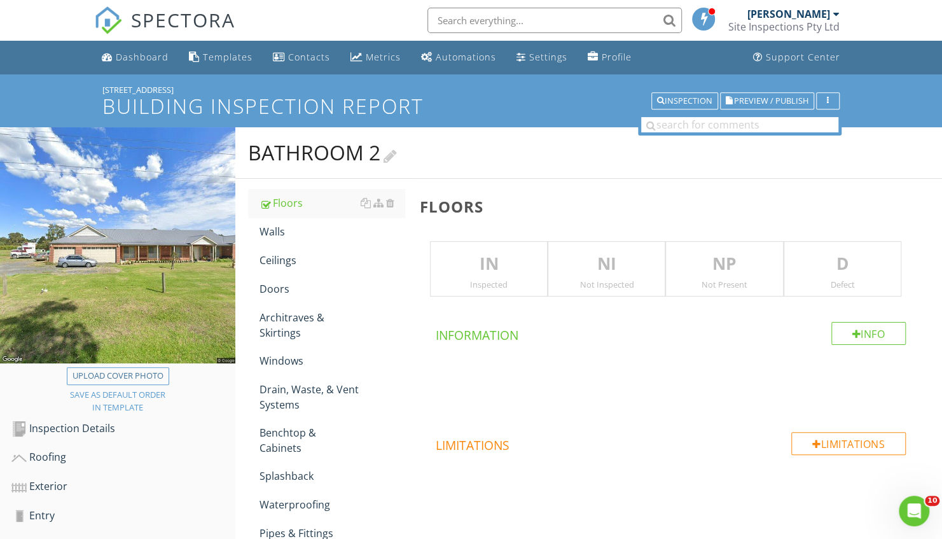
click at [277, 151] on div "Bathroom 2" at bounding box center [322, 152] width 149 height 25
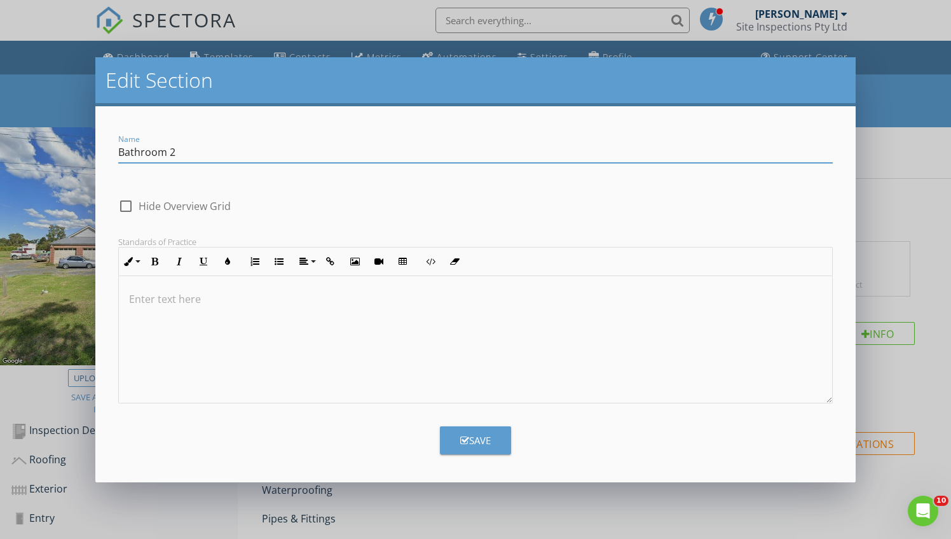
drag, startPoint x: 275, startPoint y: 151, endPoint x: 36, endPoint y: 170, distance: 239.9
click at [36, 170] on div "Edit Section Name Bathroom 2 check_box_outline_blank Hide Overview Grid Standar…" at bounding box center [475, 269] width 951 height 539
type input "Ensuite"
